Goal: Use online tool/utility: Use online tool/utility

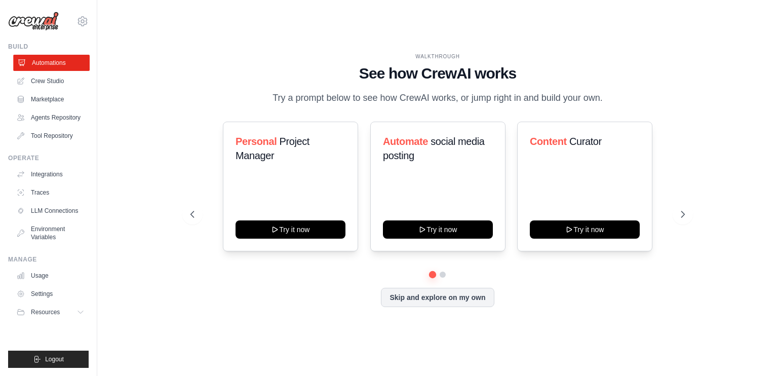
click at [53, 61] on link "Automations" at bounding box center [51, 63] width 76 height 16
click at [51, 87] on link "Crew Studio" at bounding box center [51, 81] width 76 height 16
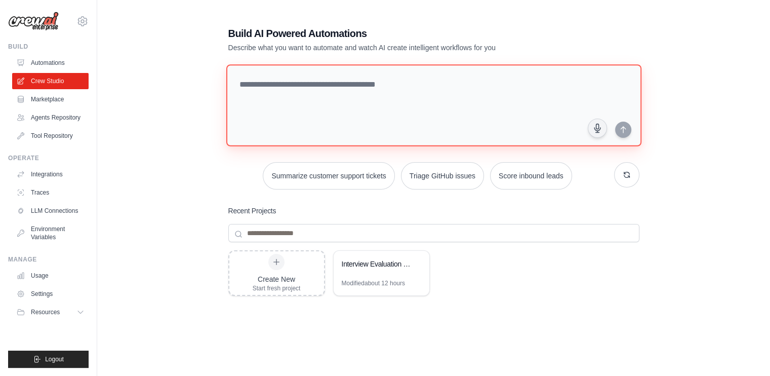
click at [327, 80] on textarea at bounding box center [433, 105] width 415 height 82
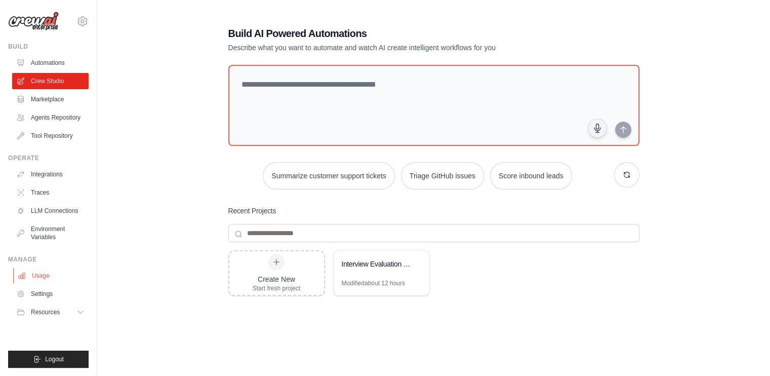
click at [30, 283] on ul "Usage Settings Resources Documentation Blog" at bounding box center [50, 293] width 76 height 53
click at [30, 272] on link "Usage" at bounding box center [51, 275] width 76 height 16
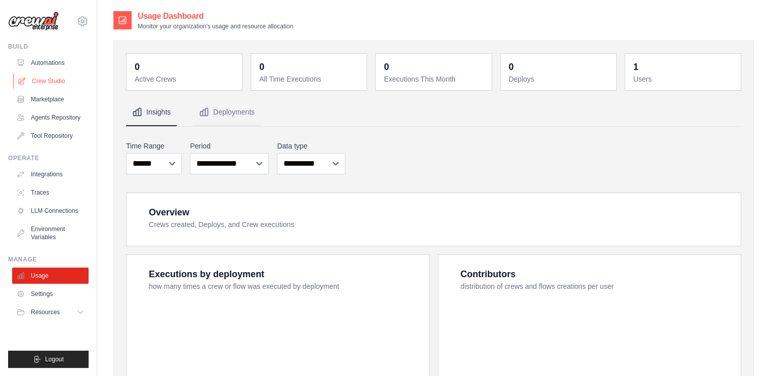
click at [52, 83] on link "Crew Studio" at bounding box center [51, 81] width 76 height 16
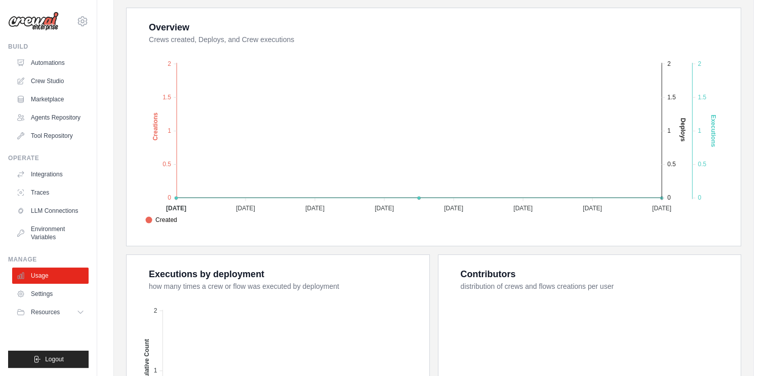
scroll to position [202, 0]
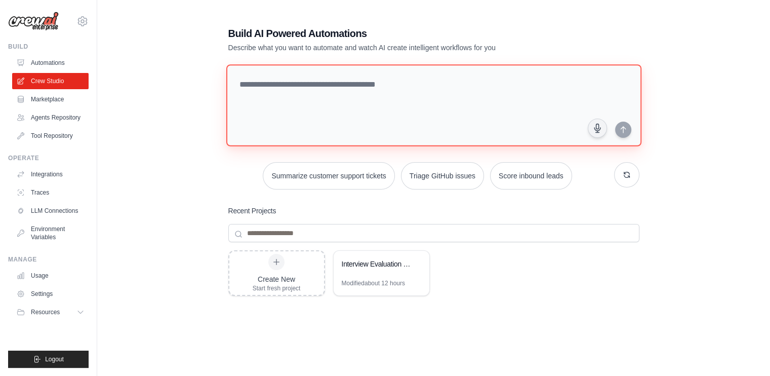
click at [373, 113] on textarea at bounding box center [433, 105] width 415 height 82
paste textarea "**********"
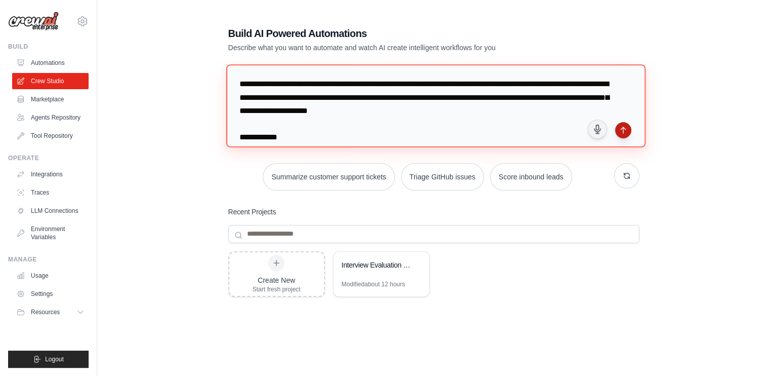
type textarea "**********"
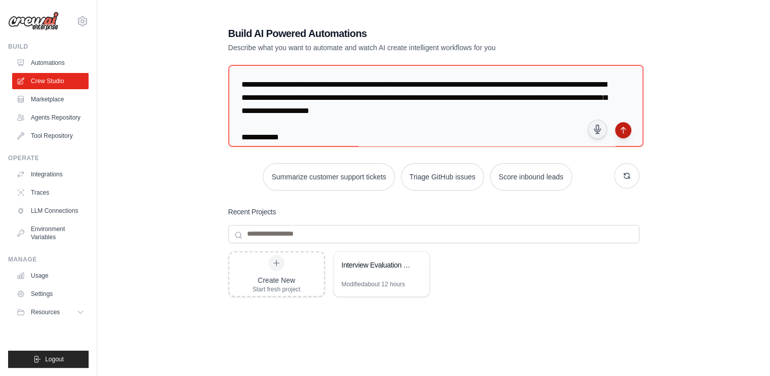
click at [624, 133] on button "submit" at bounding box center [623, 130] width 16 height 16
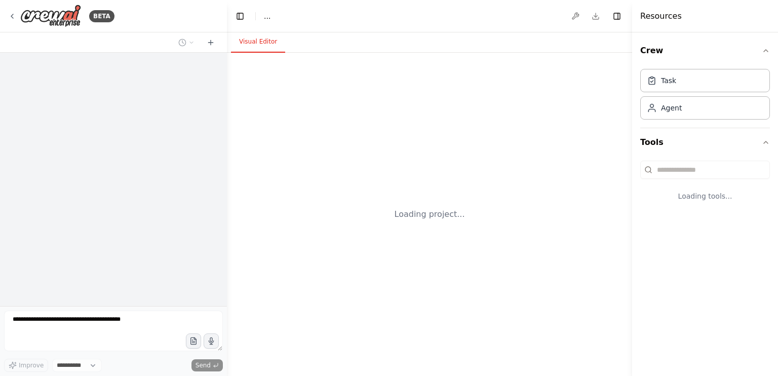
select select "****"
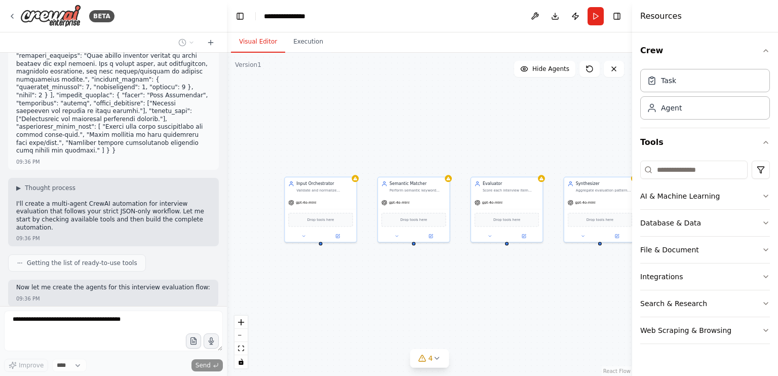
scroll to position [1110, 0]
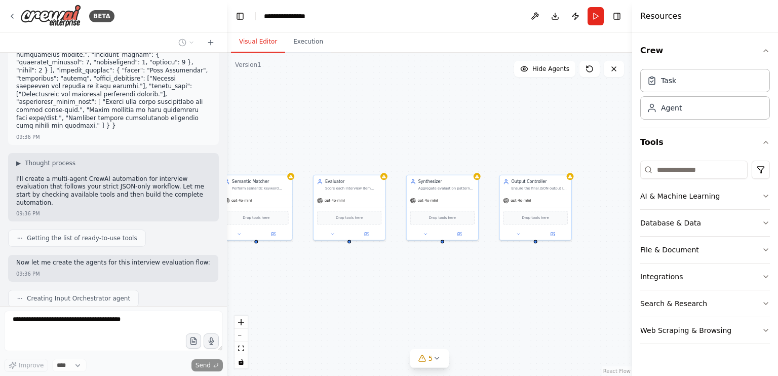
drag, startPoint x: 511, startPoint y: 298, endPoint x: 291, endPoint y: 290, distance: 219.8
click at [291, 290] on div "Input Orchestrator Validate and normalize incoming JSON input for downstream ag…" at bounding box center [429, 214] width 405 height 323
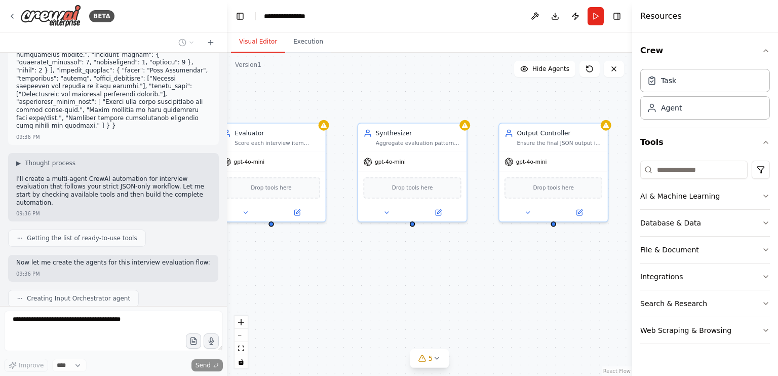
drag, startPoint x: 402, startPoint y: 277, endPoint x: 305, endPoint y: 287, distance: 98.2
click at [305, 287] on div "Input Orchestrator Validate and normalize incoming JSON input for downstream ag…" at bounding box center [429, 214] width 405 height 323
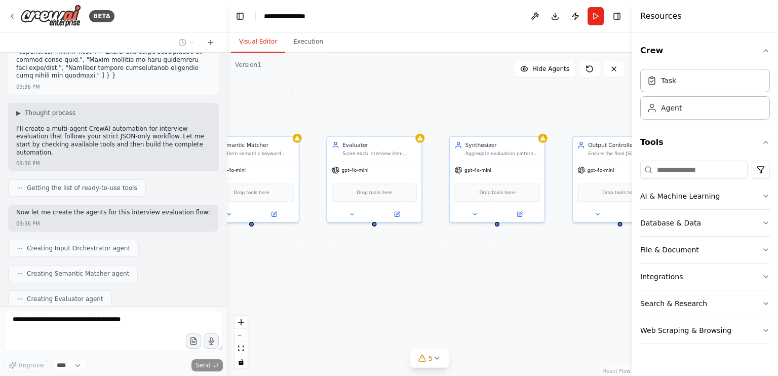
scroll to position [1170, 0]
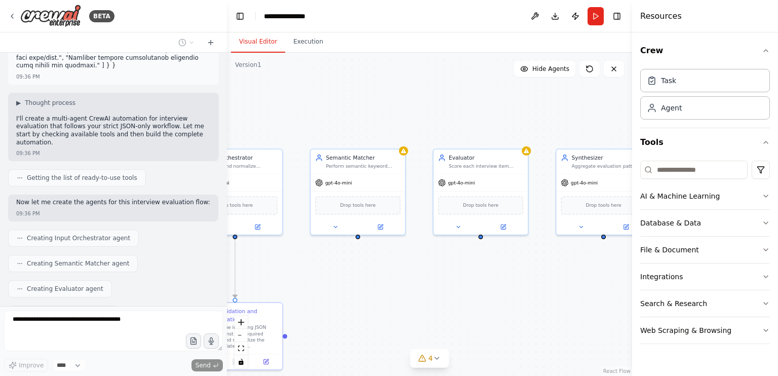
drag, startPoint x: 304, startPoint y: 276, endPoint x: 503, endPoint y: 282, distance: 199.0
click at [508, 282] on div ".deletable-edge-delete-btn { width: 20px; height: 20px; border: 0px solid #ffff…" at bounding box center [429, 214] width 405 height 323
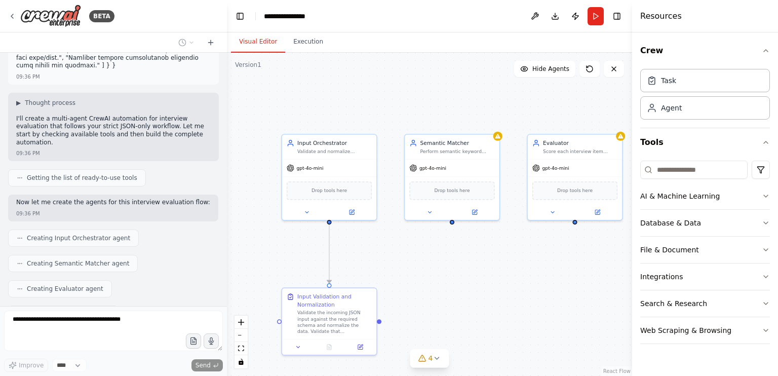
drag, startPoint x: 498, startPoint y: 279, endPoint x: 593, endPoint y: 264, distance: 96.8
click at [593, 264] on div ".deletable-edge-delete-btn { width: 20px; height: 20px; border: 0px solid #ffff…" at bounding box center [429, 214] width 405 height 323
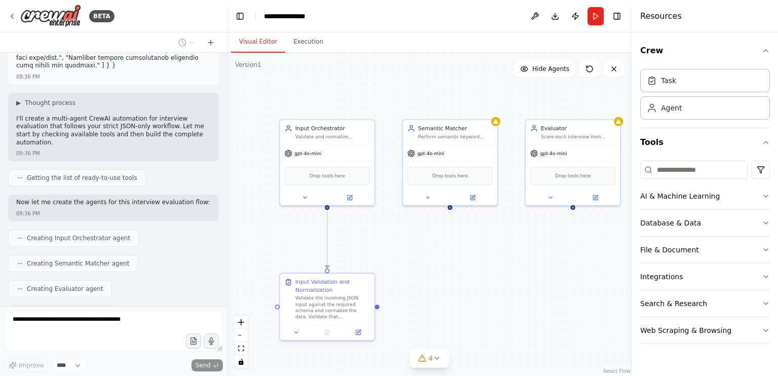
drag, startPoint x: 522, startPoint y: 266, endPoint x: 520, endPoint y: 249, distance: 17.8
click at [520, 249] on div ".deletable-edge-delete-btn { width: 20px; height: 20px; border: 0px solid #ffff…" at bounding box center [429, 214] width 405 height 323
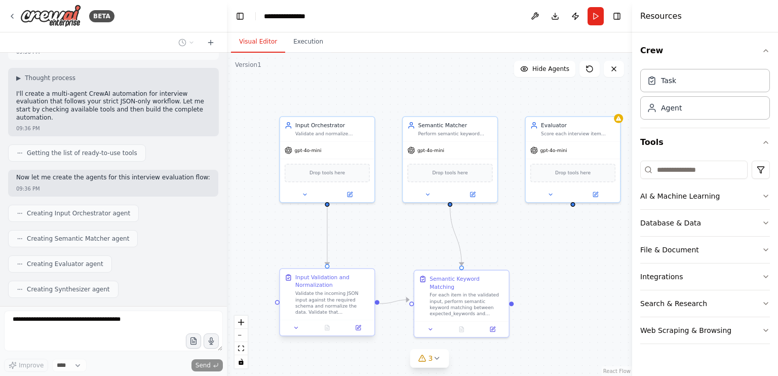
click at [326, 305] on div "Validate the incoming JSON input against the required schema and normalize the …" at bounding box center [332, 302] width 74 height 25
click at [362, 330] on button at bounding box center [358, 327] width 26 height 9
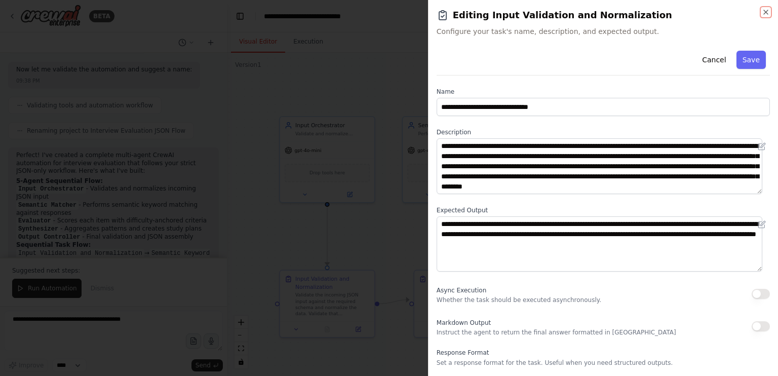
scroll to position [1633, 0]
click at [767, 9] on icon "button" at bounding box center [765, 12] width 8 height 8
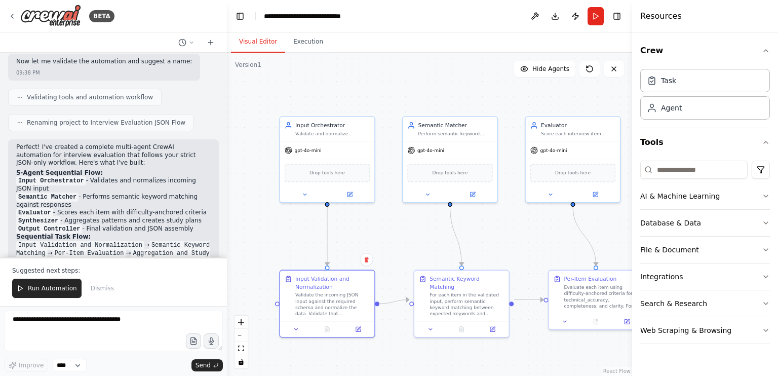
scroll to position [1582, 0]
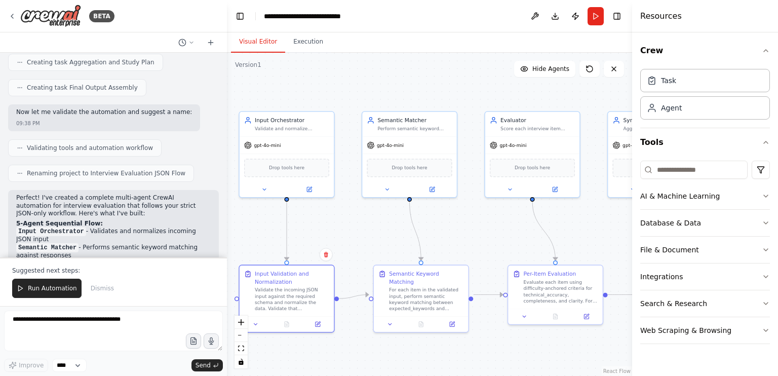
drag, startPoint x: 537, startPoint y: 246, endPoint x: 496, endPoint y: 241, distance: 40.8
click at [496, 241] on div ".deletable-edge-delete-btn { width: 20px; height: 20px; border: 0px solid #ffff…" at bounding box center [429, 214] width 405 height 323
click at [619, 20] on button "Toggle Right Sidebar" at bounding box center [616, 16] width 14 height 14
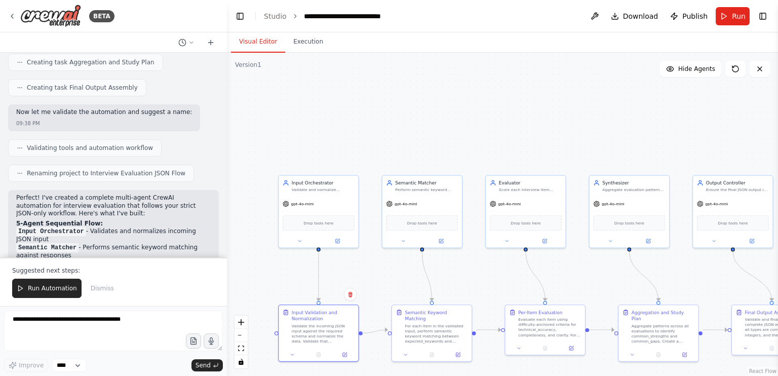
drag, startPoint x: 530, startPoint y: 73, endPoint x: 519, endPoint y: 122, distance: 50.3
click at [519, 122] on div ".deletable-edge-delete-btn { width: 20px; height: 20px; border: 0px solid #ffff…" at bounding box center [502, 214] width 551 height 323
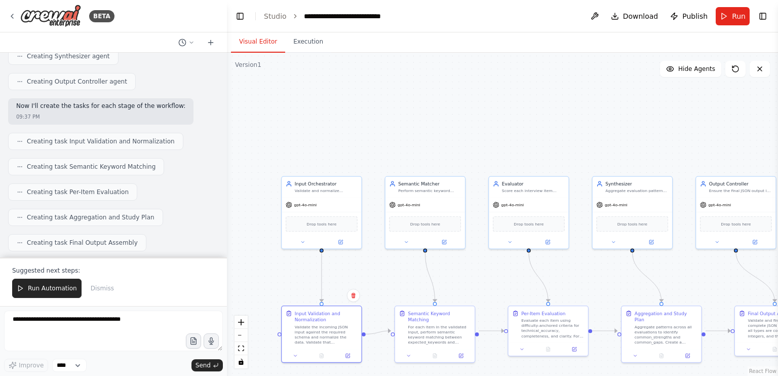
scroll to position [1532, 0]
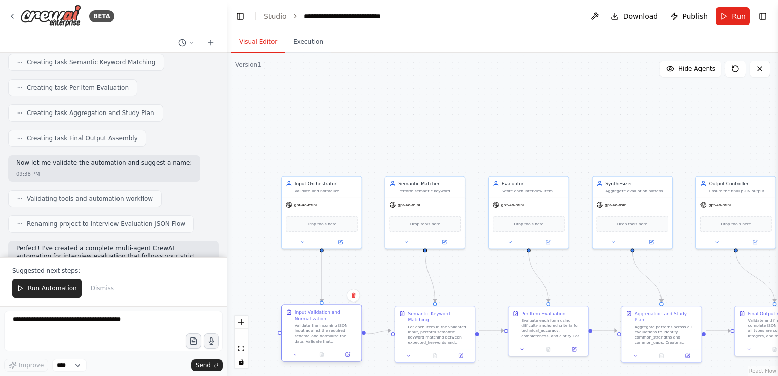
click at [339, 335] on div "Validate the incoming JSON input against the required schema and normalize the …" at bounding box center [326, 333] width 63 height 21
click at [347, 358] on div at bounding box center [320, 353] width 79 height 13
click at [346, 351] on icon at bounding box center [347, 353] width 5 height 5
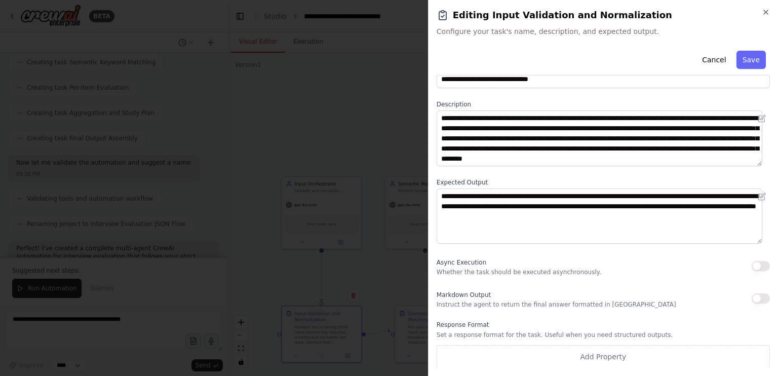
scroll to position [0, 0]
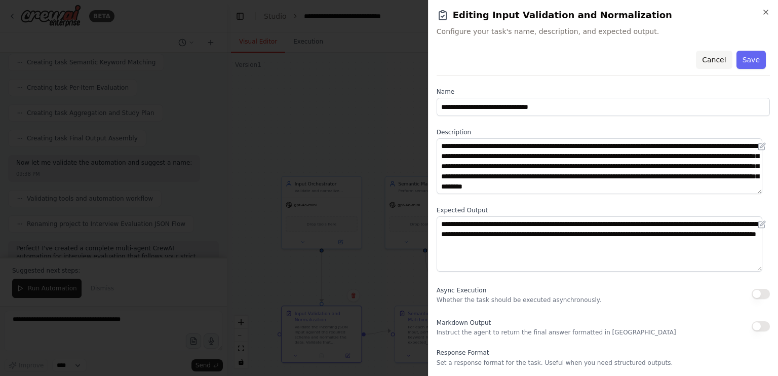
click at [710, 62] on button "Cancel" at bounding box center [714, 60] width 36 height 18
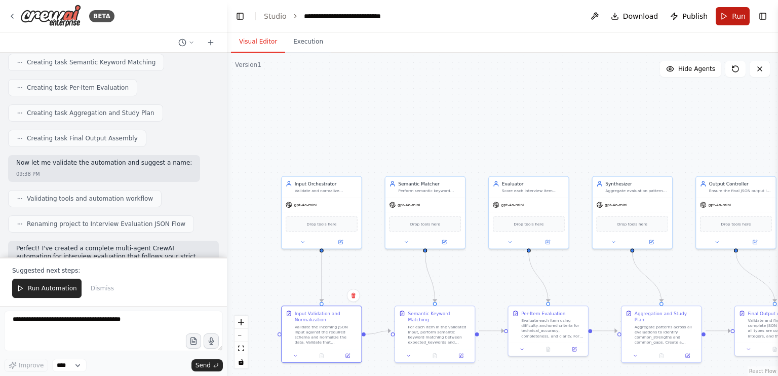
click at [733, 18] on span "Run" at bounding box center [738, 16] width 14 height 10
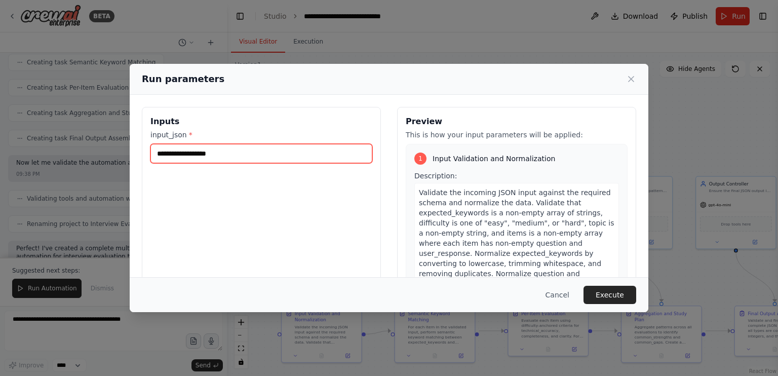
click at [249, 145] on input "input_json *" at bounding box center [261, 153] width 222 height 19
paste input "**********"
click at [282, 155] on input "input_json *" at bounding box center [259, 153] width 218 height 19
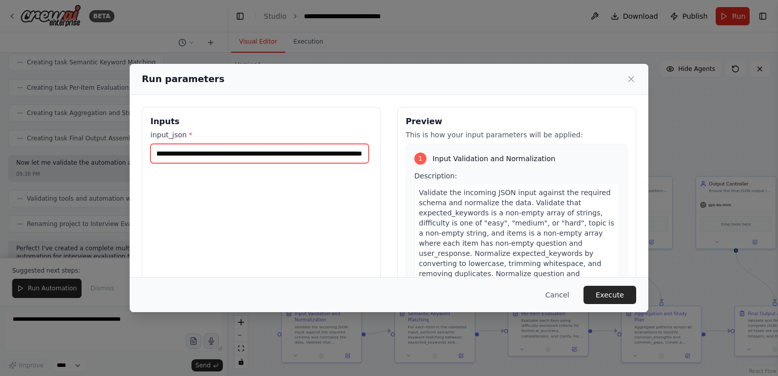
drag, startPoint x: 284, startPoint y: 153, endPoint x: 268, endPoint y: 154, distance: 16.2
click at [268, 154] on input "input_json *" at bounding box center [259, 153] width 218 height 19
click at [283, 153] on input "input_json *" at bounding box center [259, 153] width 218 height 19
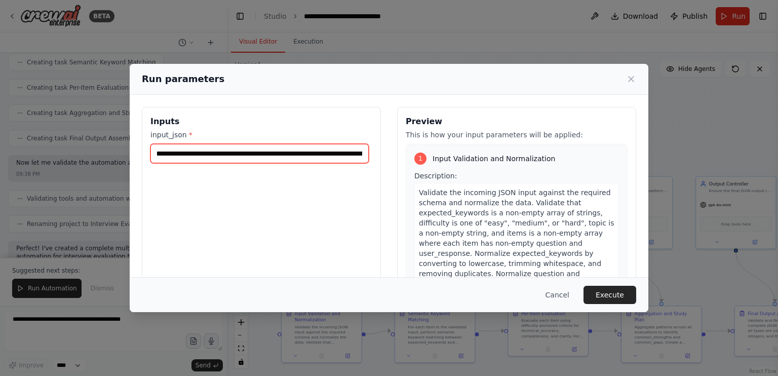
drag, startPoint x: 175, startPoint y: 153, endPoint x: 292, endPoint y: 159, distance: 117.1
click at [292, 159] on input "input_json *" at bounding box center [259, 153] width 218 height 19
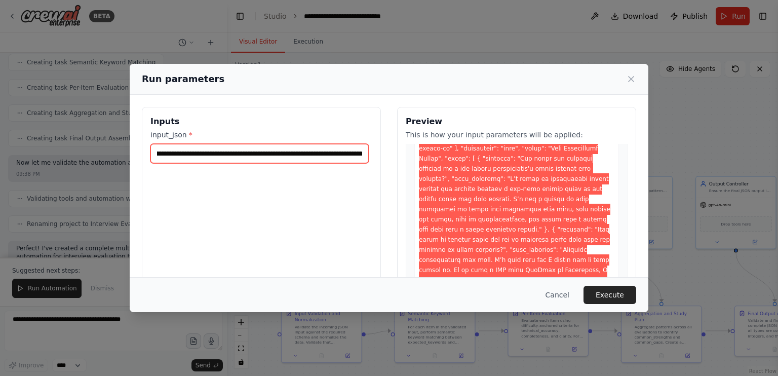
scroll to position [202, 0]
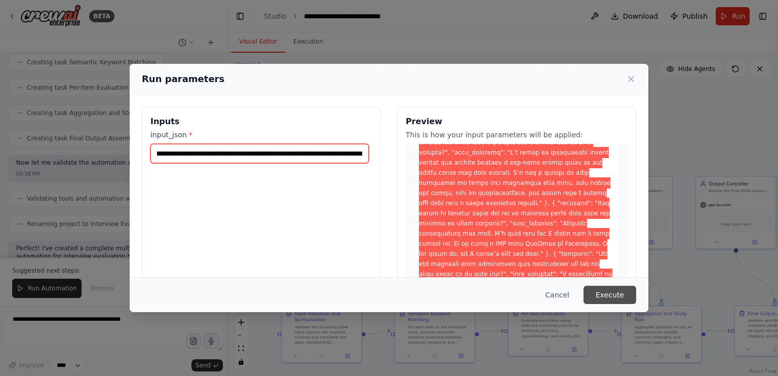
type input "**********"
click at [608, 293] on button "Execute" at bounding box center [609, 294] width 53 height 18
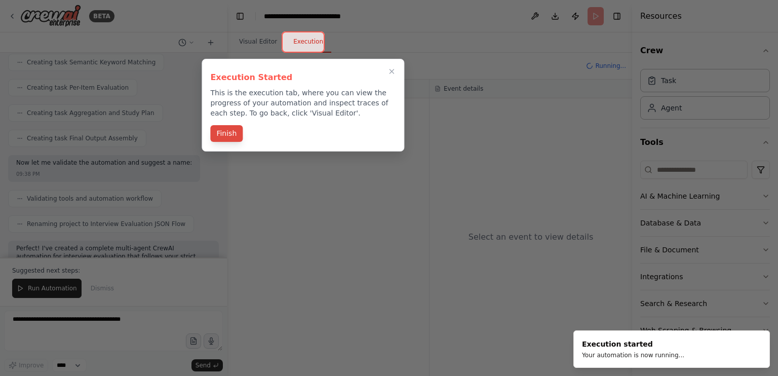
click at [231, 138] on button "Finish" at bounding box center [226, 133] width 32 height 17
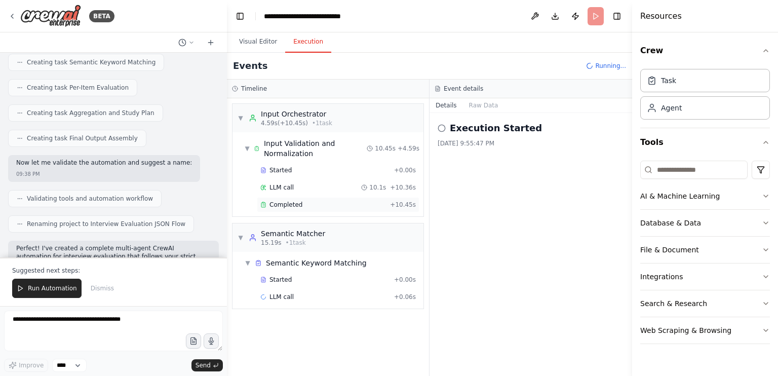
click at [320, 205] on div "Completed" at bounding box center [323, 204] width 126 height 8
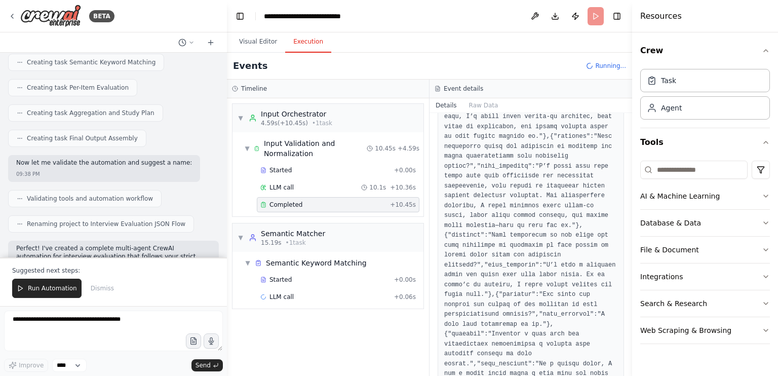
scroll to position [630, 0]
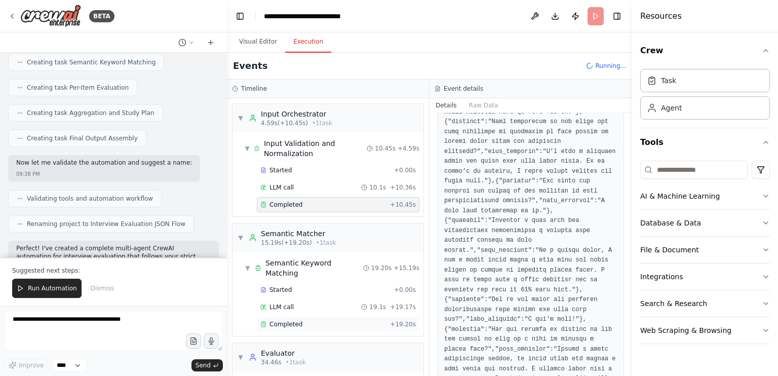
click at [309, 320] on div "Completed" at bounding box center [323, 324] width 126 height 8
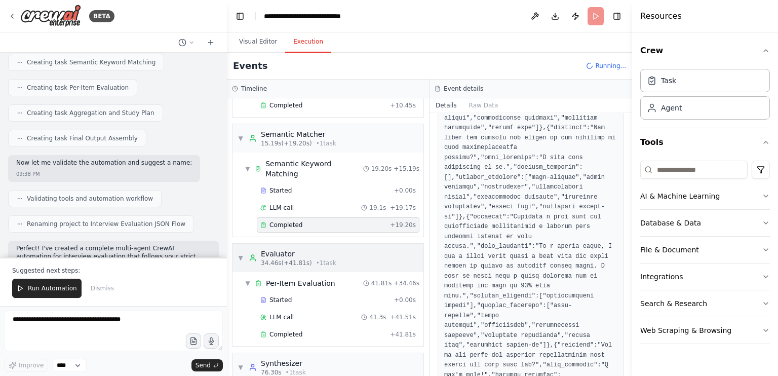
scroll to position [159, 0]
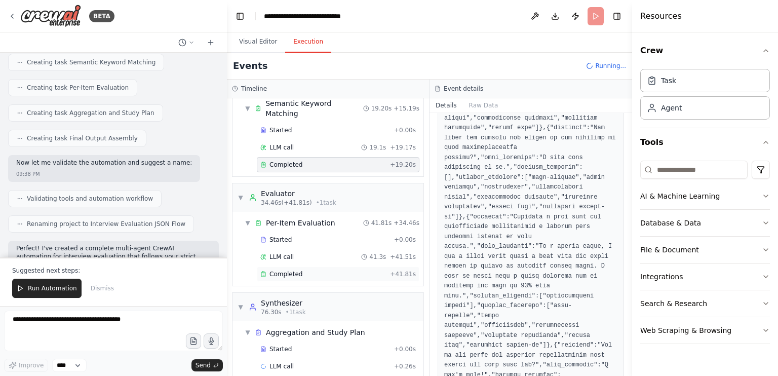
click at [334, 266] on div "Completed + 41.81s" at bounding box center [338, 273] width 162 height 15
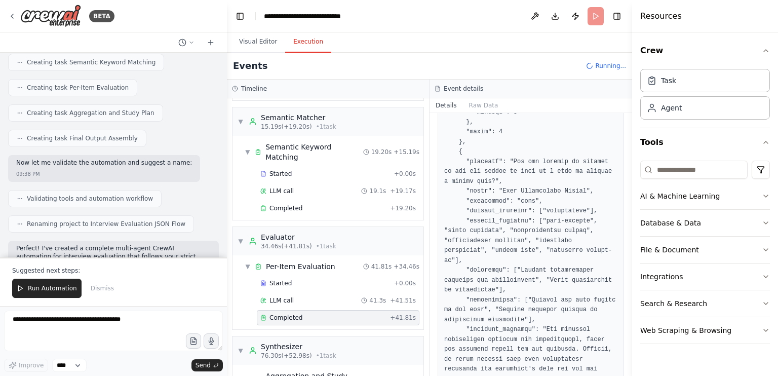
scroll to position [268, 0]
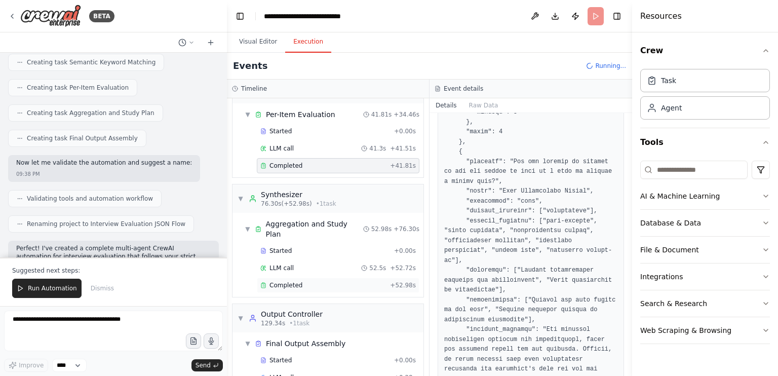
click at [342, 281] on div "Completed" at bounding box center [323, 285] width 126 height 8
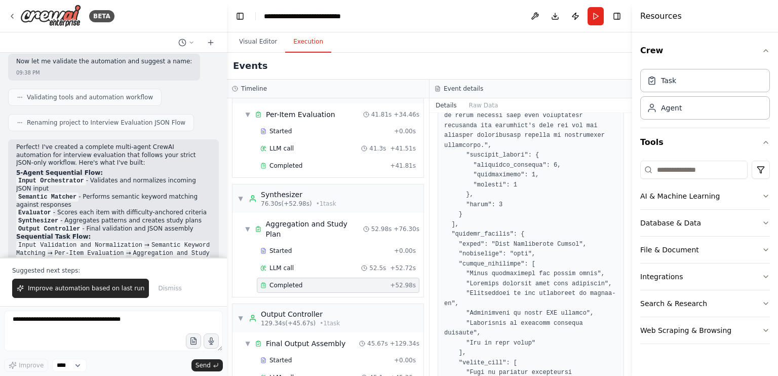
scroll to position [285, 0]
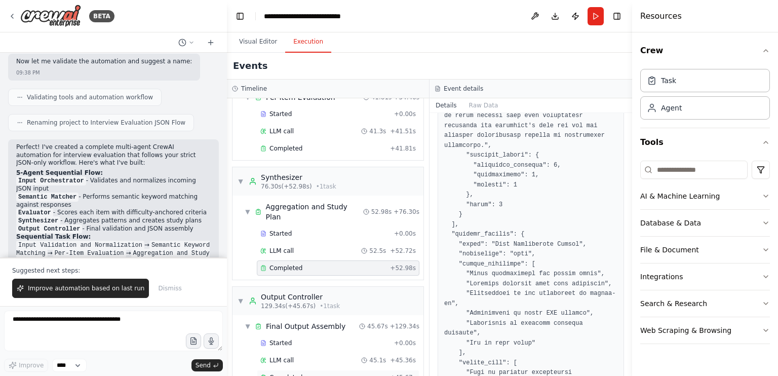
click at [325, 373] on div "Completed" at bounding box center [323, 377] width 126 height 8
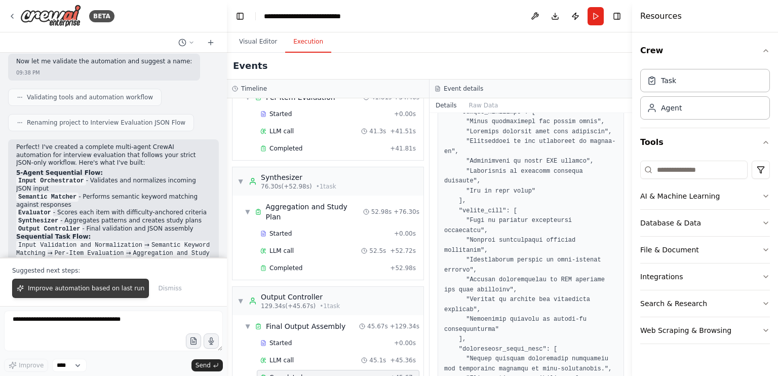
click at [117, 289] on span "Improve automation based on last run" at bounding box center [86, 288] width 116 height 8
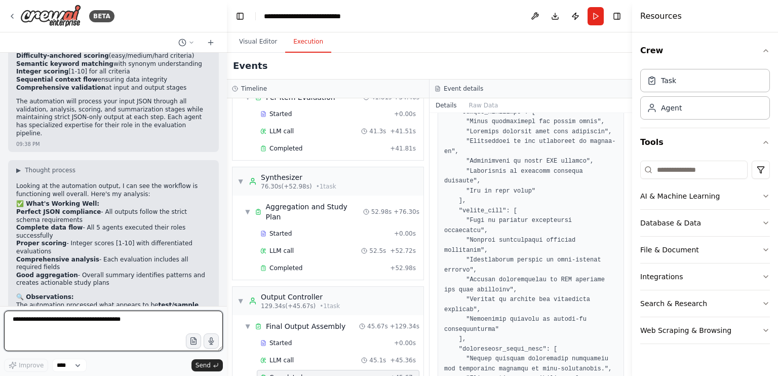
scroll to position [1927, 0]
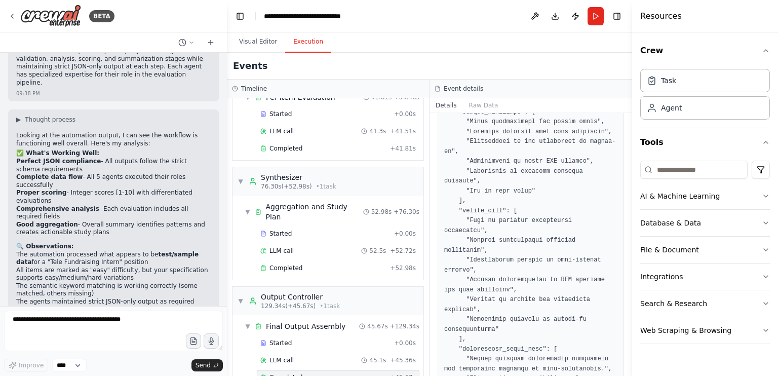
drag, startPoint x: 17, startPoint y: 234, endPoint x: 130, endPoint y: 233, distance: 113.4
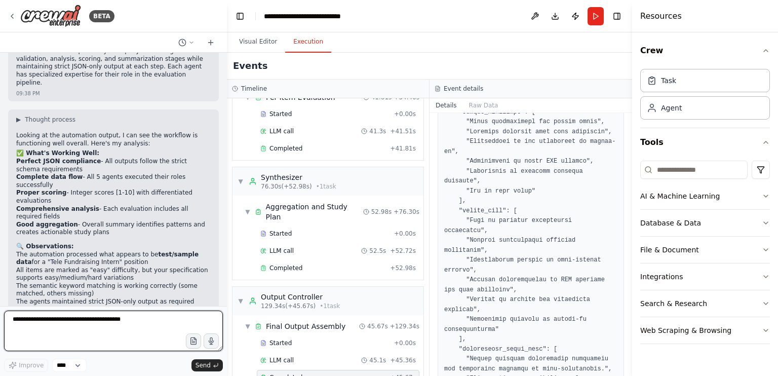
click at [88, 336] on textarea at bounding box center [113, 330] width 219 height 40
type textarea "*"
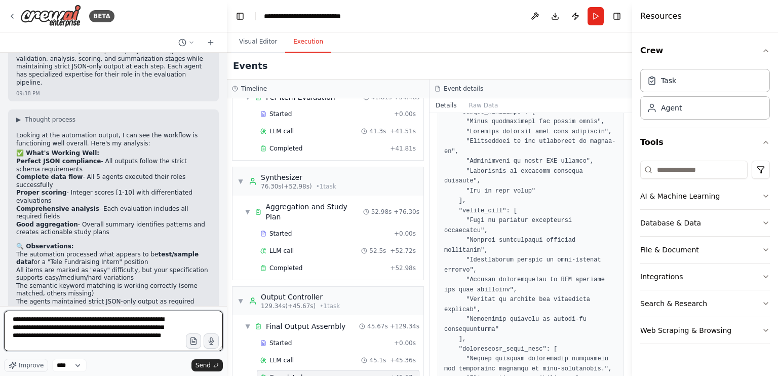
type textarea "**********"
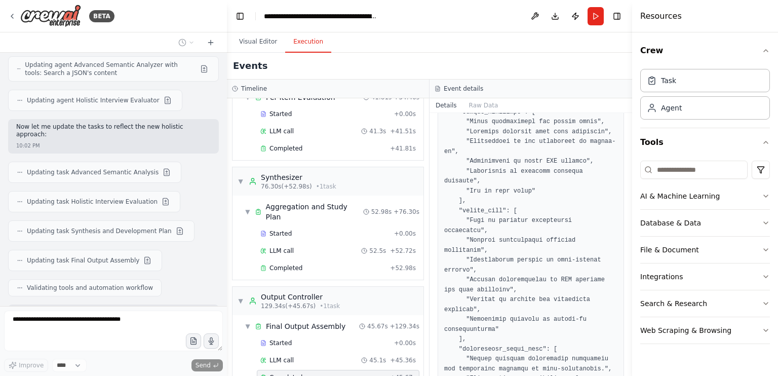
scroll to position [2683, 0]
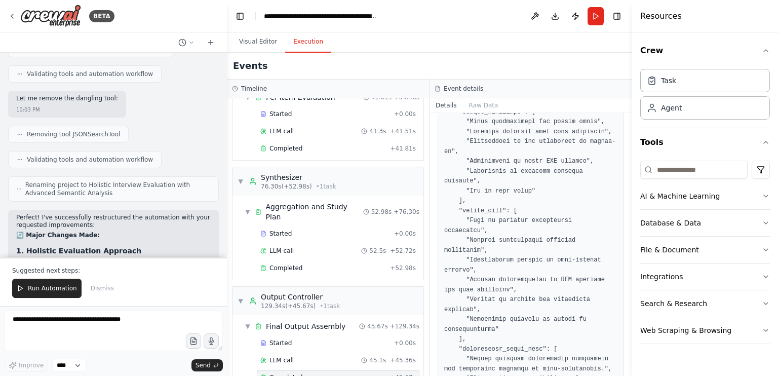
drag, startPoint x: 136, startPoint y: 135, endPoint x: 136, endPoint y: 207, distance: 71.4
click at [136, 214] on div "Perfect! I've successfully restructured the automation with your requested impr…" at bounding box center [113, 339] width 194 height 251
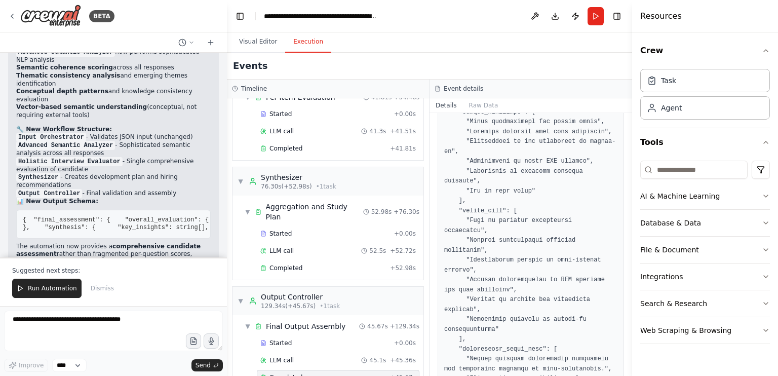
scroll to position [3256, 0]
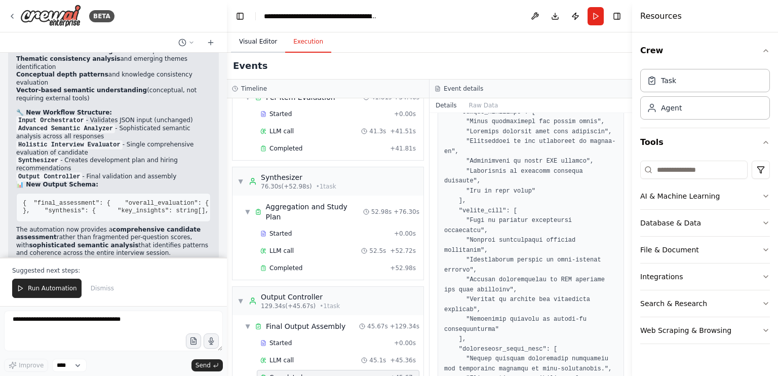
click at [246, 43] on button "Visual Editor" at bounding box center [258, 41] width 54 height 21
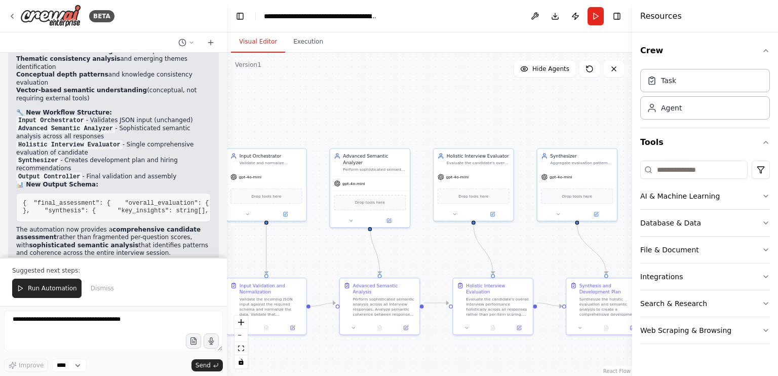
drag, startPoint x: 479, startPoint y: 295, endPoint x: 424, endPoint y: 267, distance: 61.8
click at [424, 267] on div ".deletable-edge-delete-btn { width: 20px; height: 20px; border: 0px solid #ffff…" at bounding box center [429, 214] width 405 height 323
click at [496, 300] on div "Evaluate the candidate's overall interview performance holistically across all …" at bounding box center [497, 305] width 63 height 21
click at [517, 324] on icon at bounding box center [519, 326] width 4 height 4
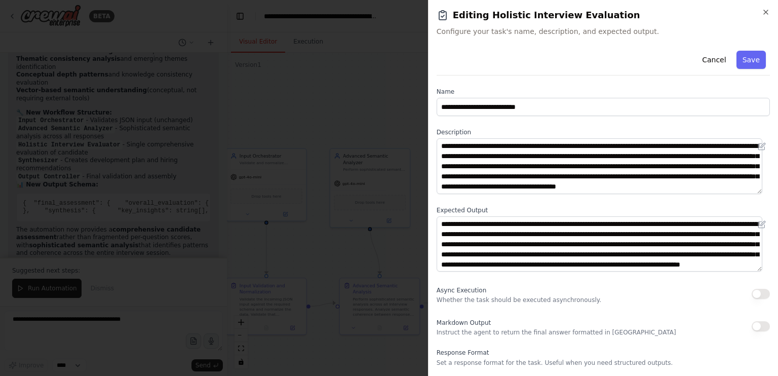
scroll to position [20, 0]
click at [765, 13] on icon "button" at bounding box center [765, 12] width 8 height 8
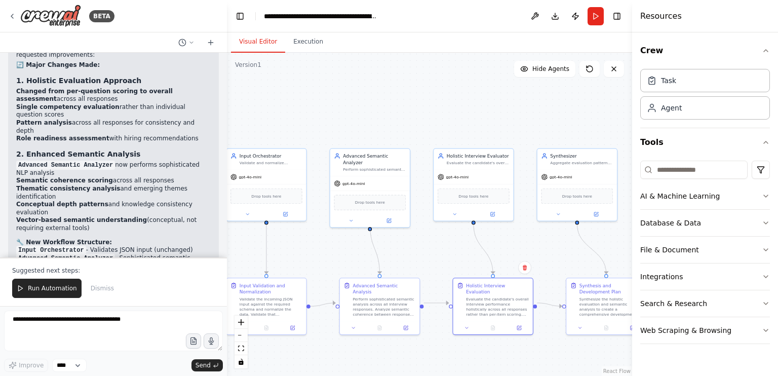
scroll to position [3126, 0]
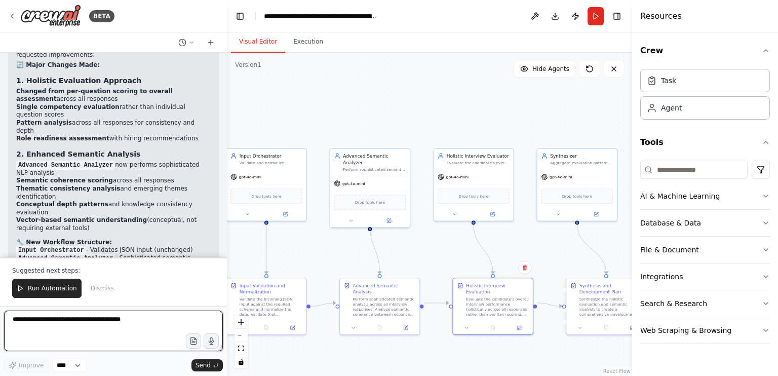
click at [44, 332] on textarea at bounding box center [113, 330] width 219 height 40
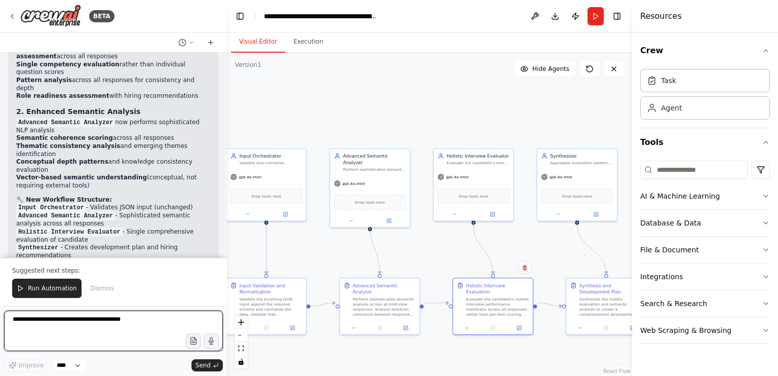
scroll to position [3177, 0]
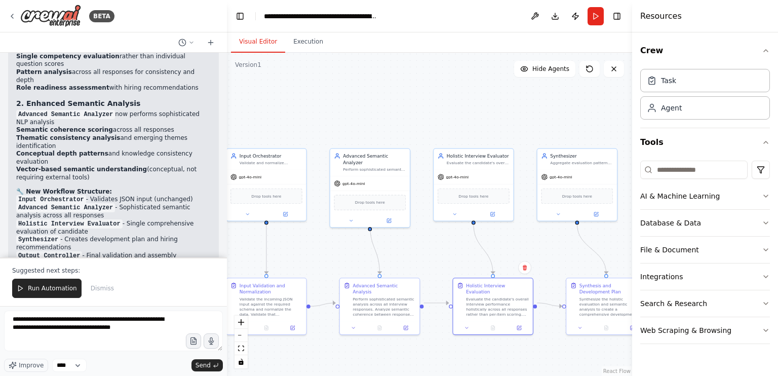
drag, startPoint x: 18, startPoint y: 155, endPoint x: 145, endPoint y: 246, distance: 156.1
click at [145, 272] on pre "{ "final_assessment" : { "overall_evaluation" : { "holistic_assessment" : { "ov…" at bounding box center [113, 286] width 194 height 29
copy code ""recommendation" : "strong_hire" | "hire" | "no_hire" | "insufficient_data" }, …"
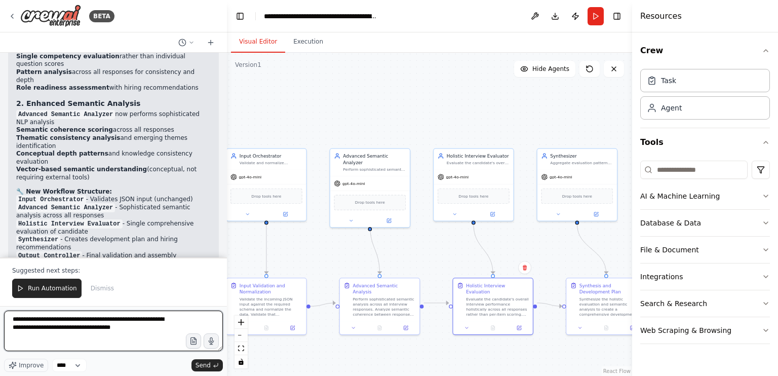
click at [88, 336] on textarea "**********" at bounding box center [113, 330] width 219 height 40
paste textarea "**********"
type textarea "**********"
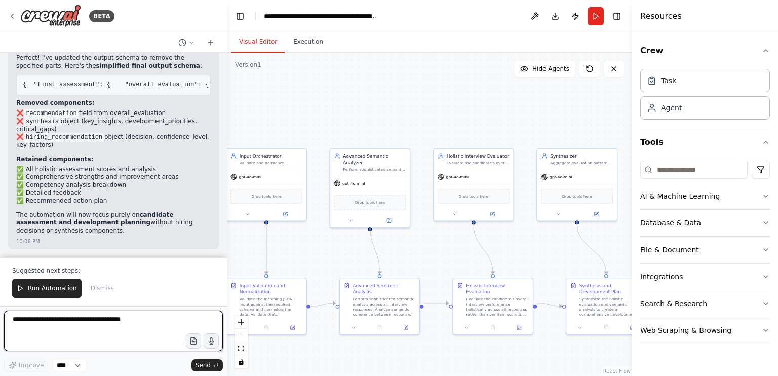
scroll to position [3764, 0]
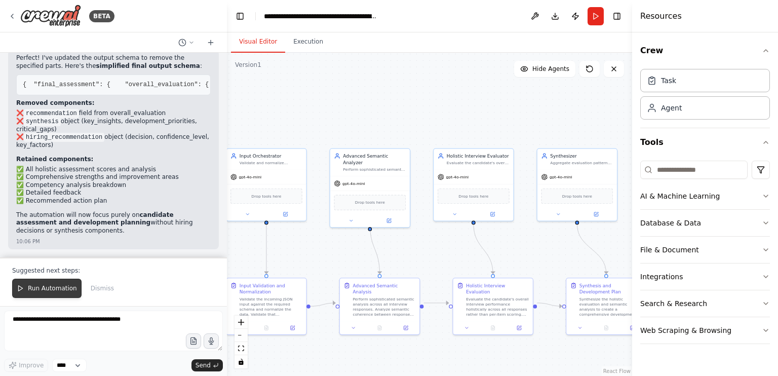
click at [59, 285] on span "Run Automation" at bounding box center [52, 288] width 49 height 8
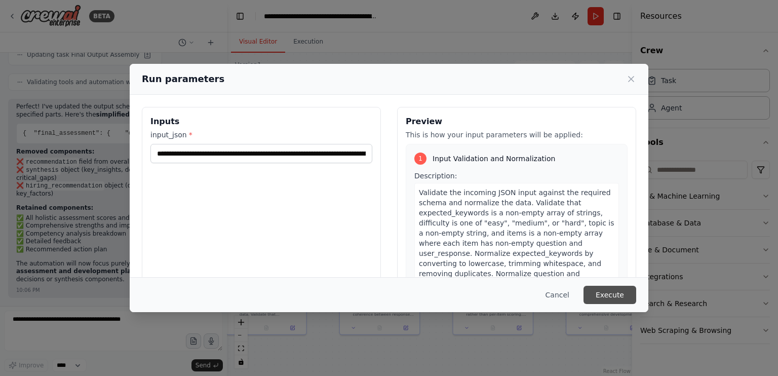
click at [611, 293] on button "Execute" at bounding box center [609, 294] width 53 height 18
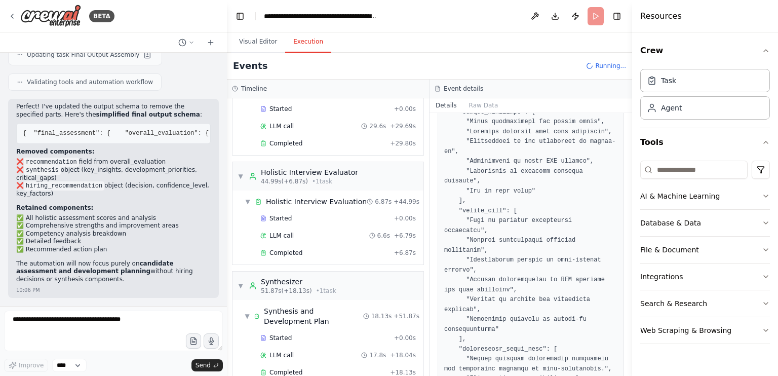
scroll to position [165, 0]
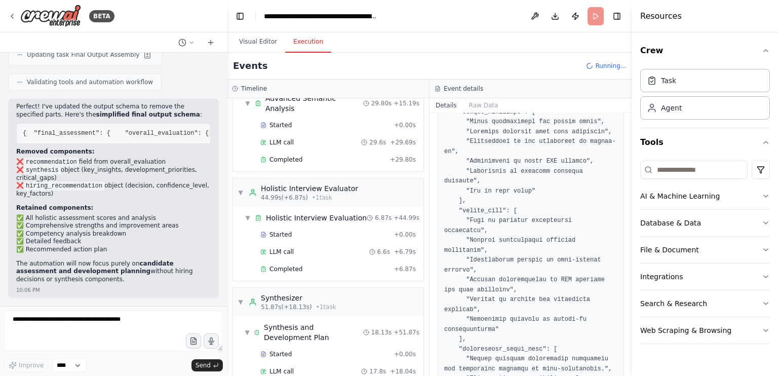
click at [357, 227] on div "Started + 0.00s" at bounding box center [338, 234] width 162 height 15
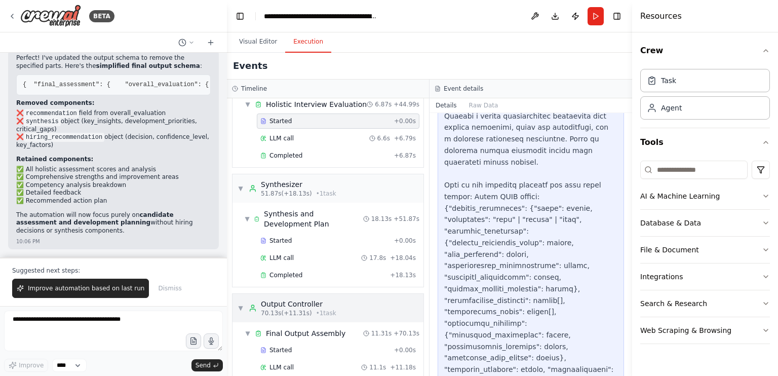
scroll to position [295, 0]
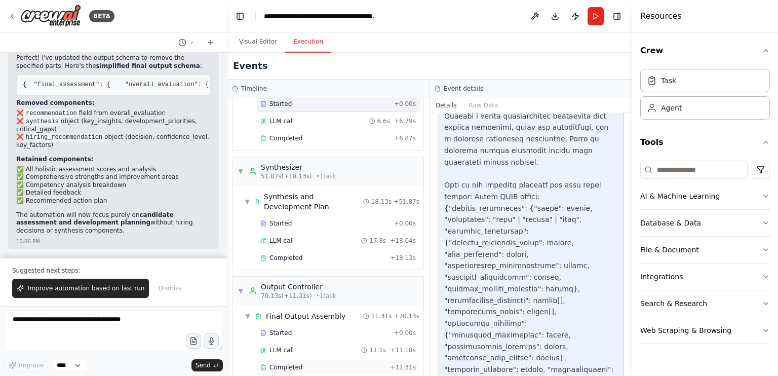
click at [294, 359] on div "Completed + 11.31s" at bounding box center [338, 366] width 162 height 15
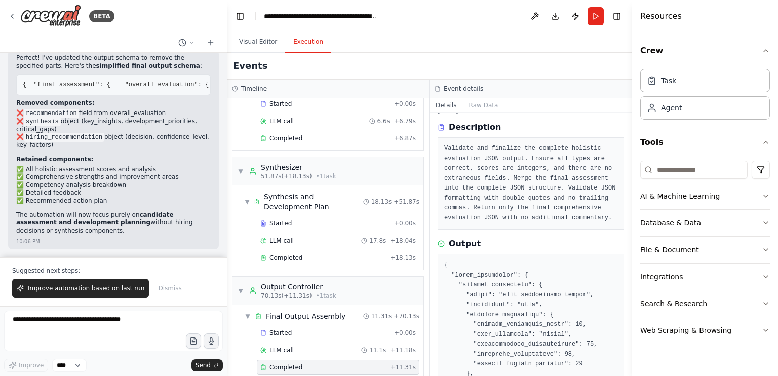
scroll to position [14, 0]
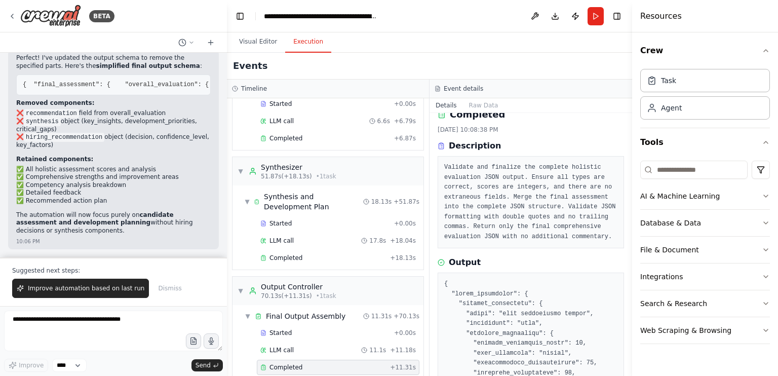
drag, startPoint x: 460, startPoint y: 277, endPoint x: 456, endPoint y: 315, distance: 37.7
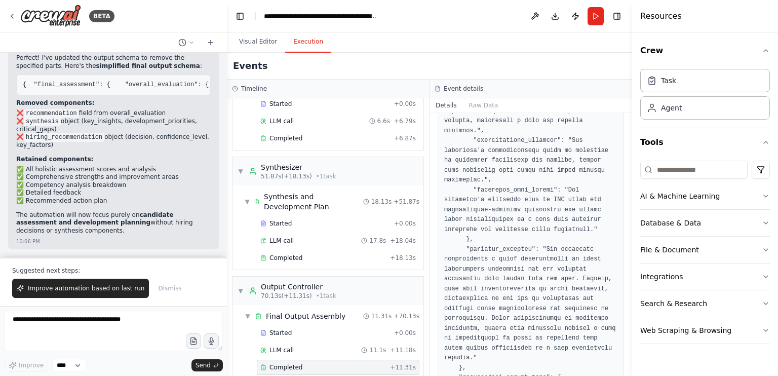
scroll to position [492, 0]
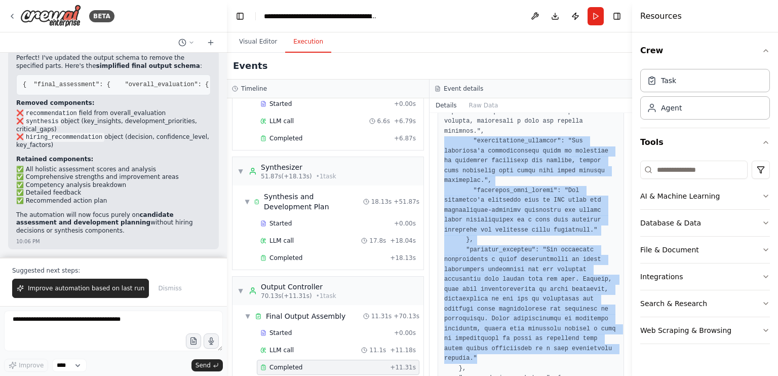
drag, startPoint x: 480, startPoint y: 344, endPoint x: 433, endPoint y: 130, distance: 218.7
click at [433, 130] on div "Completed [DATE] 10:08:38 PM Description Validate and finalize the complete hol…" at bounding box center [530, 244] width 202 height 263
copy pre ""communication_patterns": "The candidate's conversational style is effective in…"
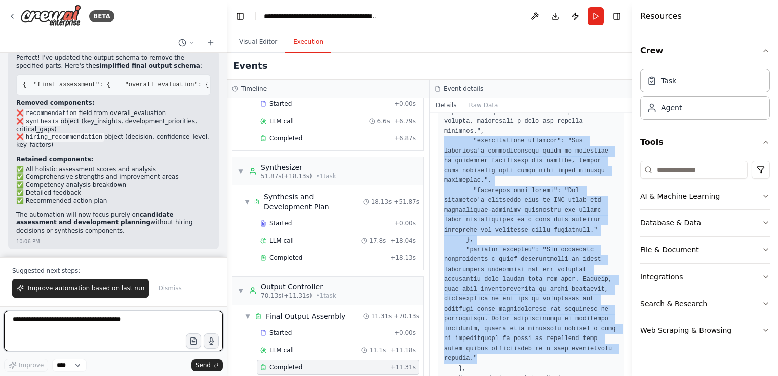
click at [55, 337] on textarea at bounding box center [113, 330] width 219 height 40
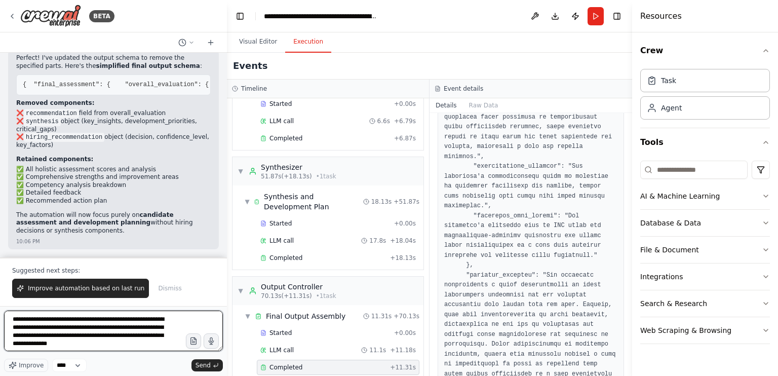
scroll to position [5, 0]
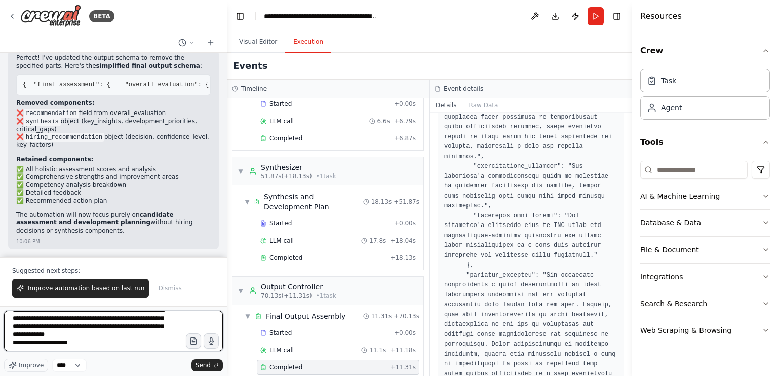
paste textarea "**********"
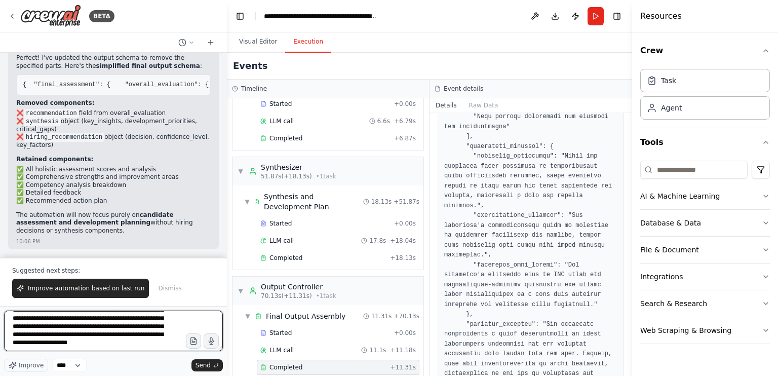
scroll to position [183, 0]
type textarea "**********"
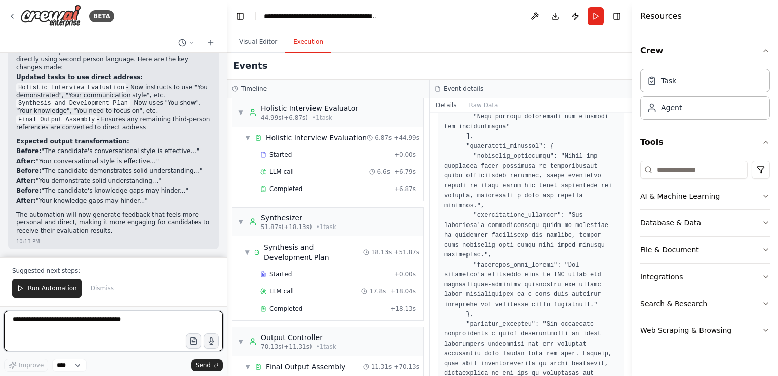
scroll to position [4515, 0]
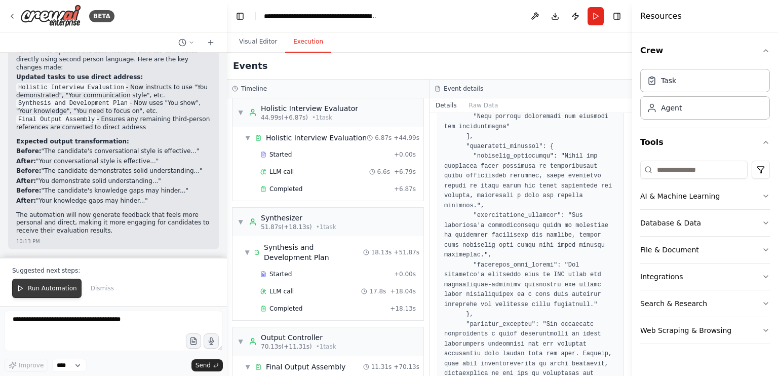
click at [50, 290] on span "Run Automation" at bounding box center [52, 288] width 49 height 8
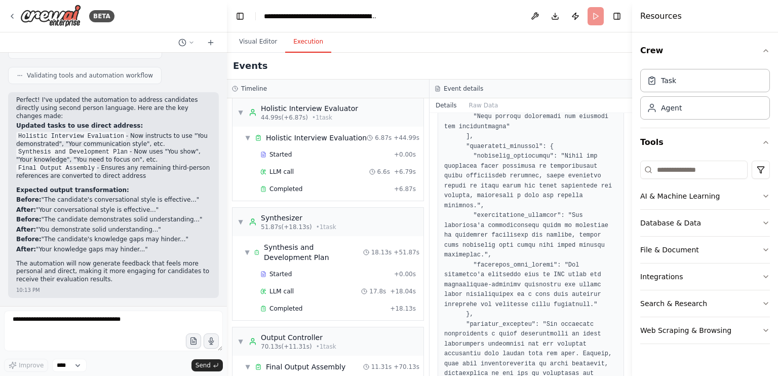
scroll to position [4467, 0]
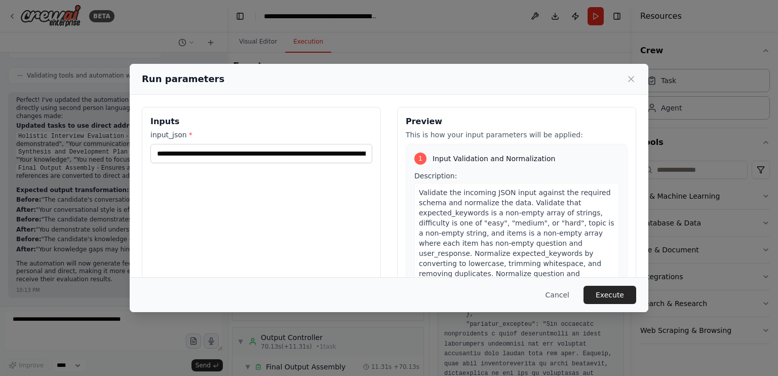
drag, startPoint x: 603, startPoint y: 293, endPoint x: 592, endPoint y: 316, distance: 25.4
click at [603, 293] on button "Execute" at bounding box center [609, 294] width 53 height 18
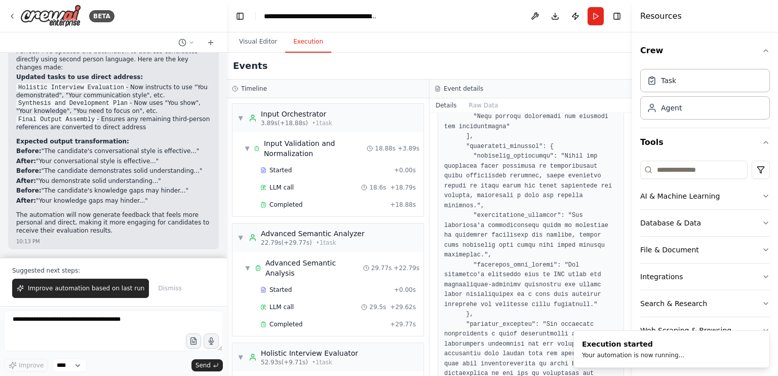
scroll to position [4515, 0]
